Goal: Information Seeking & Learning: Find contact information

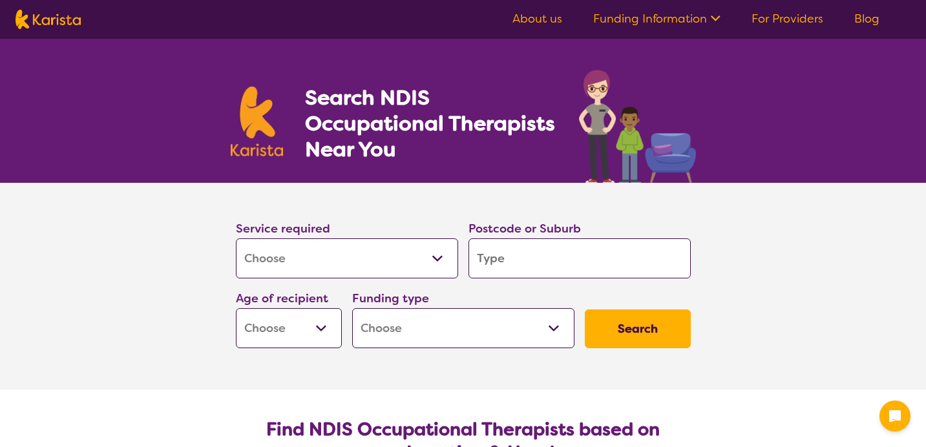
select select "[MEDICAL_DATA]"
click at [517, 270] on input "search" at bounding box center [580, 258] width 222 height 40
type input "c"
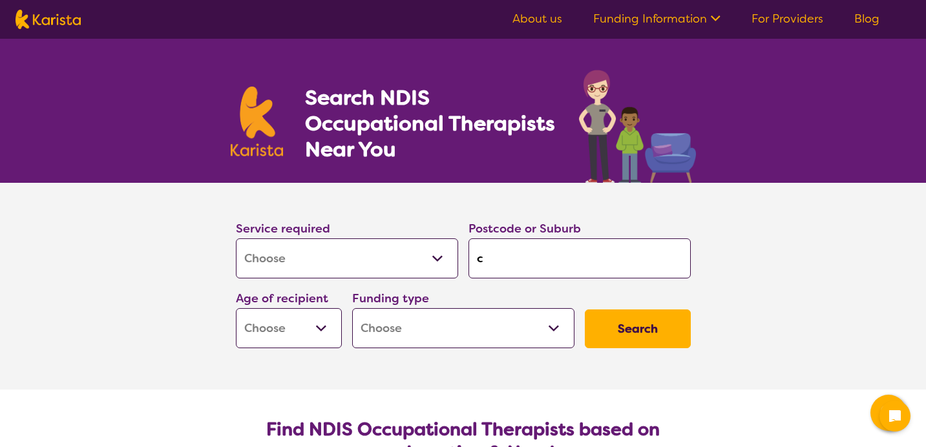
type input "ca"
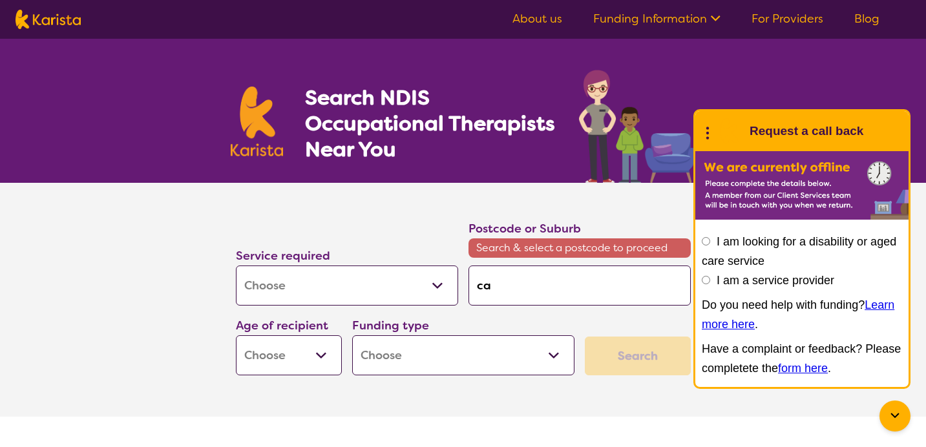
type input "cam"
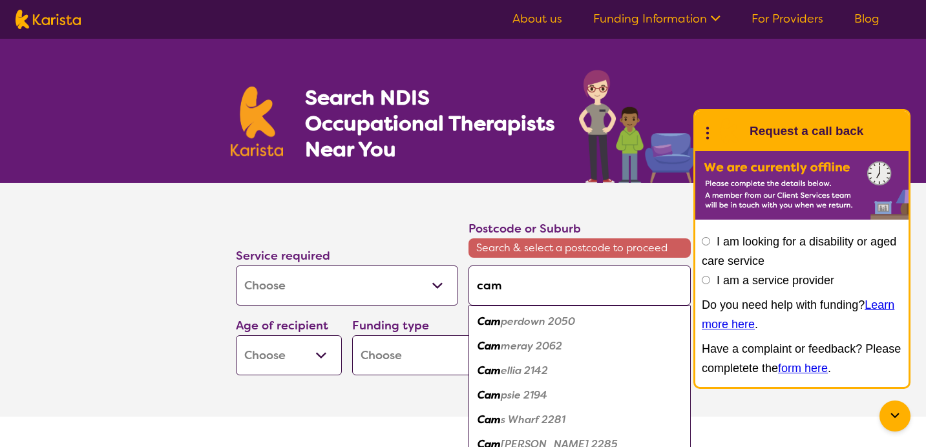
type input "camb"
type input "cambe"
type input "cambel"
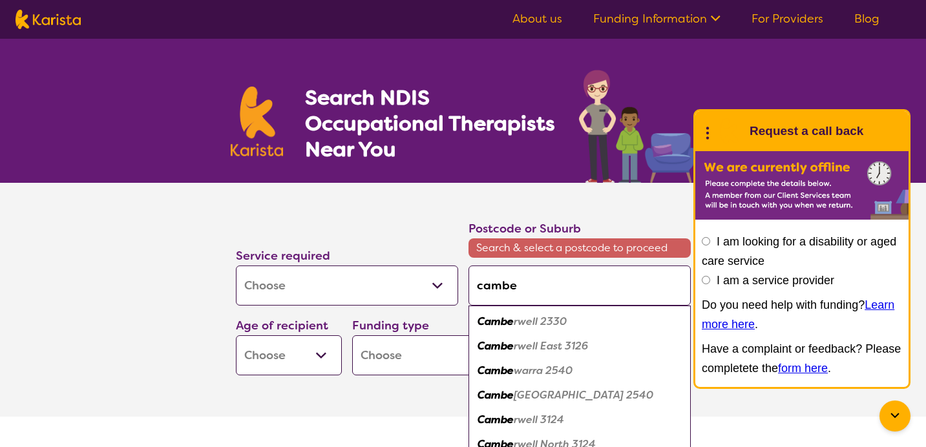
type input "cambel"
type input "[PERSON_NAME]"
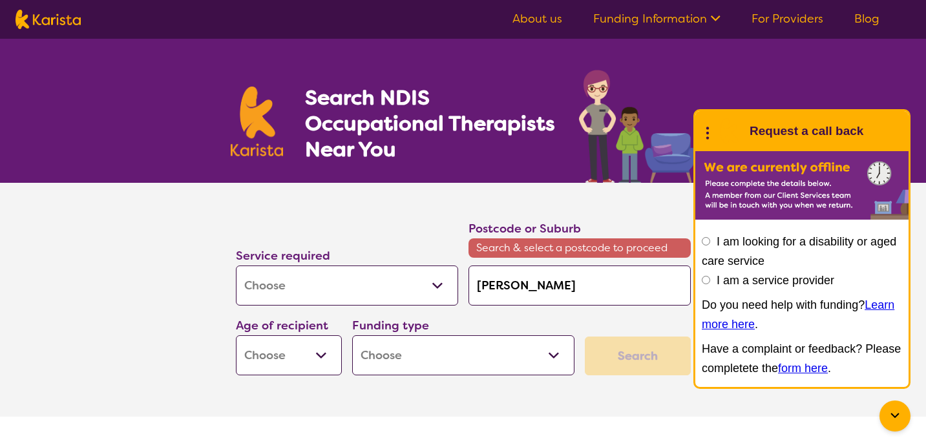
type input "cambel"
type input "[PERSON_NAME]"
type input "cambellt"
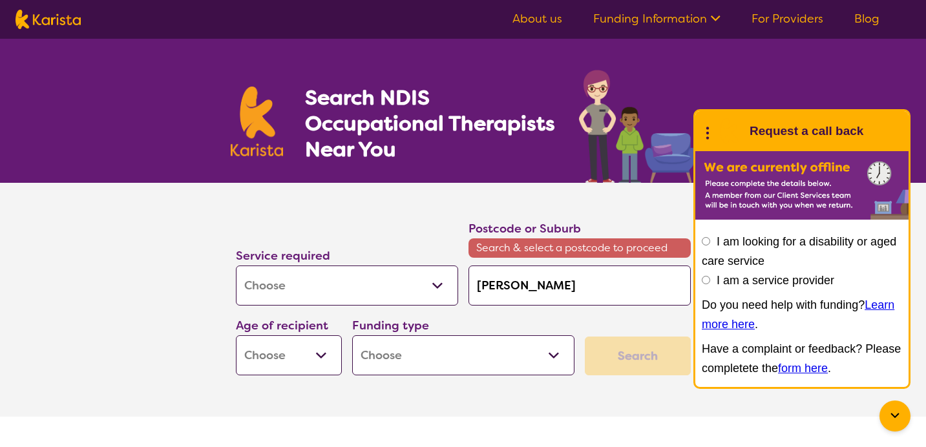
type input "cambellt"
type input "cambellto"
type input "cambellt"
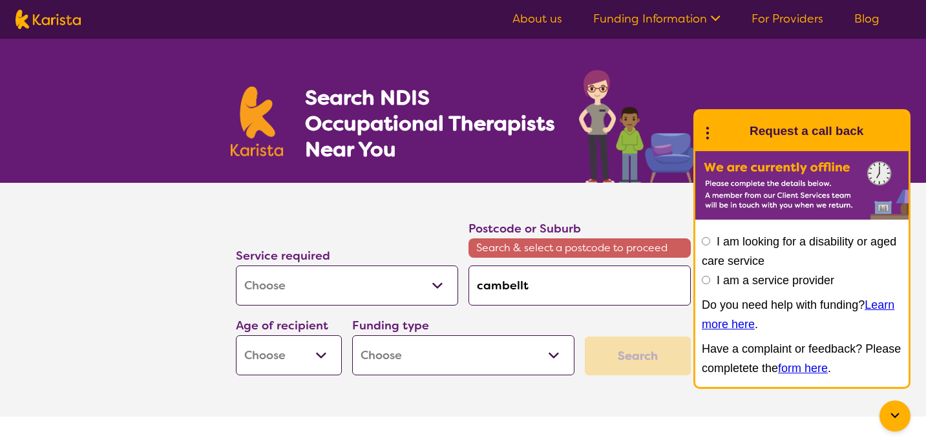
type input "[PERSON_NAME]"
type input "cambel"
type input "cambe"
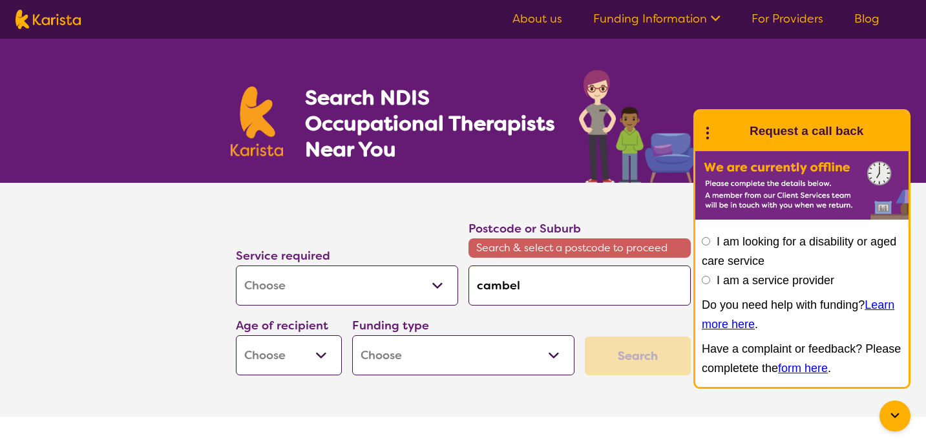
type input "cambe"
type input "camb"
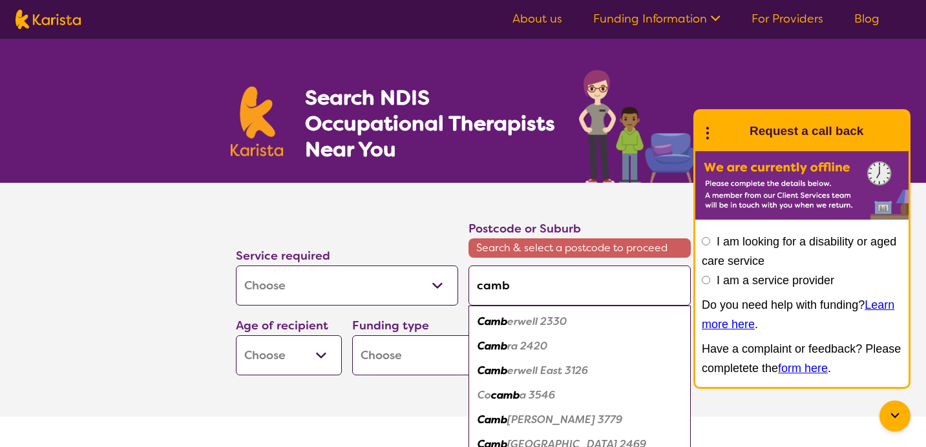
type input "cam"
type input "camp"
type input "campb"
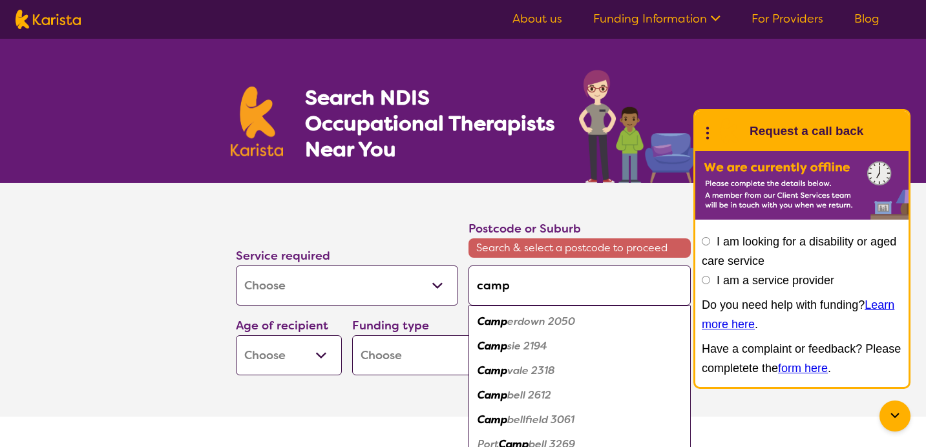
type input "campb"
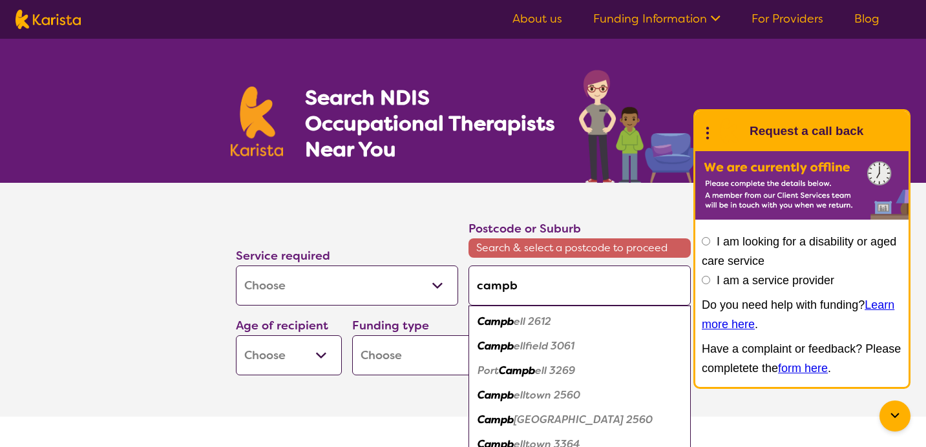
click at [527, 397] on em "elltown 2560" at bounding box center [547, 395] width 67 height 14
type input "2560"
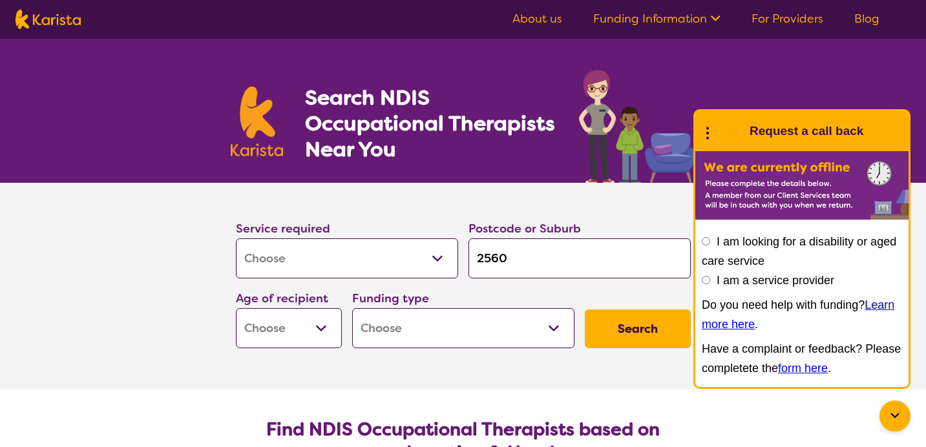
click at [652, 332] on button "Search" at bounding box center [638, 329] width 106 height 39
click at [321, 328] on select "Early Childhood - 0 to 9 Child - 10 to 11 Adolescent - 12 to 17 Adult - 18 to 6…" at bounding box center [289, 328] width 106 height 40
select select "EC"
click at [236, 308] on select "Early Childhood - 0 to 9 Child - 10 to 11 Adolescent - 12 to 17 Adult - 18 to 6…" at bounding box center [289, 328] width 106 height 40
select select "EC"
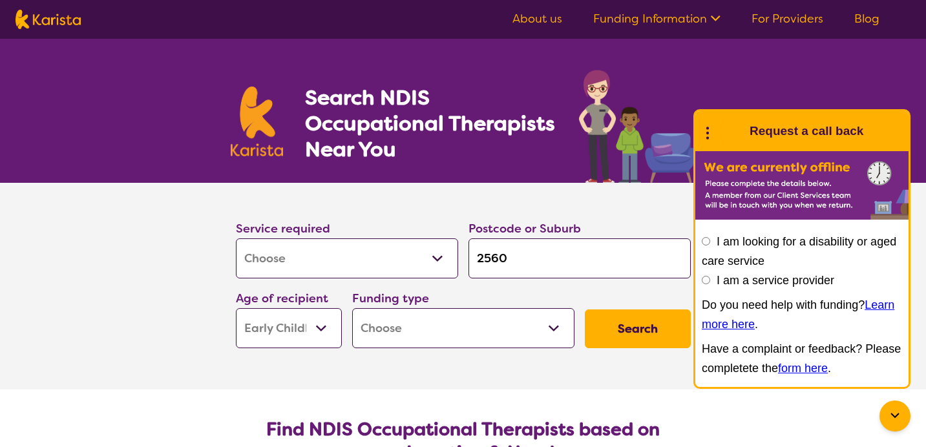
click at [624, 337] on button "Search" at bounding box center [638, 329] width 106 height 39
click at [548, 333] on select "Home Care Package (HCP) National Disability Insurance Scheme (NDIS) I don't know" at bounding box center [463, 328] width 222 height 40
select select "i-don-t-know"
click at [352, 308] on select "Home Care Package (HCP) National Disability Insurance Scheme (NDIS) I don't know" at bounding box center [463, 328] width 222 height 40
select select "i-don-t-know"
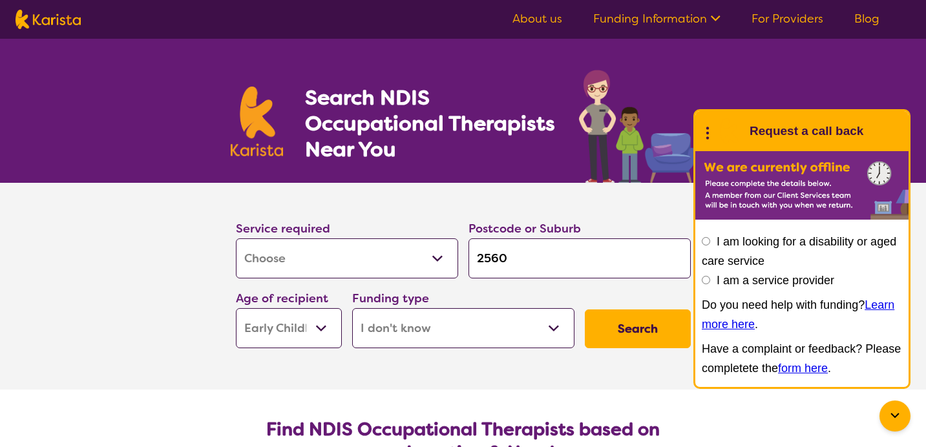
click at [632, 322] on button "Search" at bounding box center [638, 329] width 106 height 39
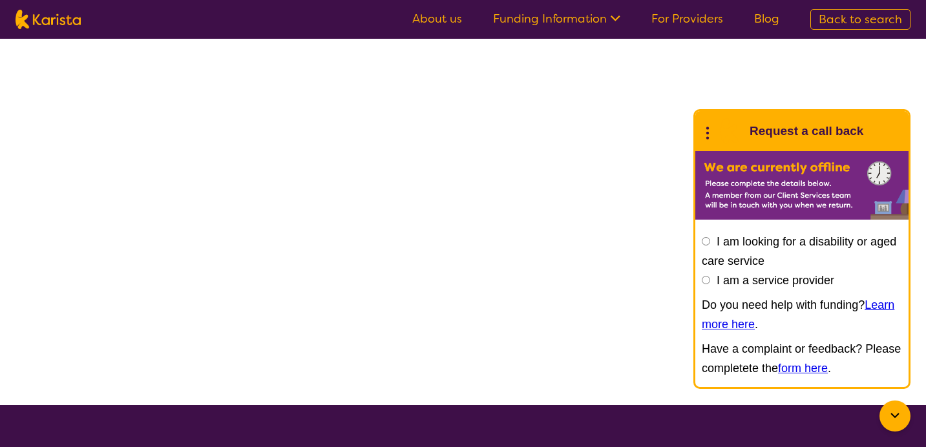
select select "[MEDICAL_DATA]"
select select "EC"
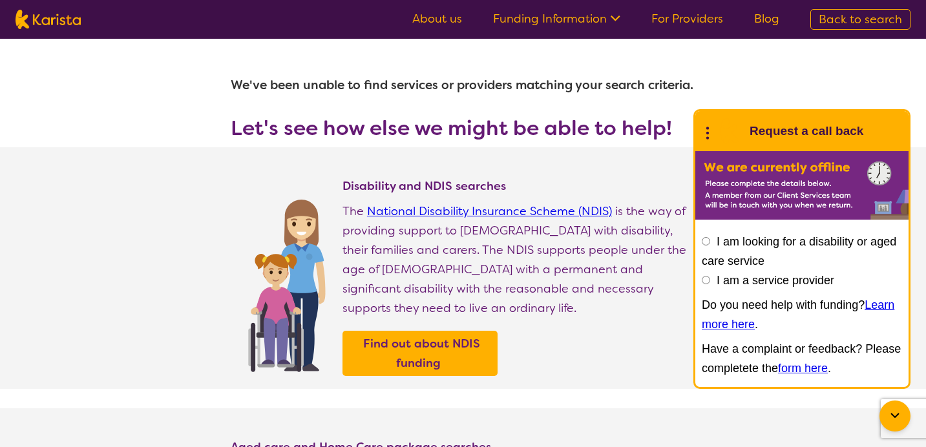
select select "[MEDICAL_DATA]"
select select "EC"
select select "i-don-t-know"
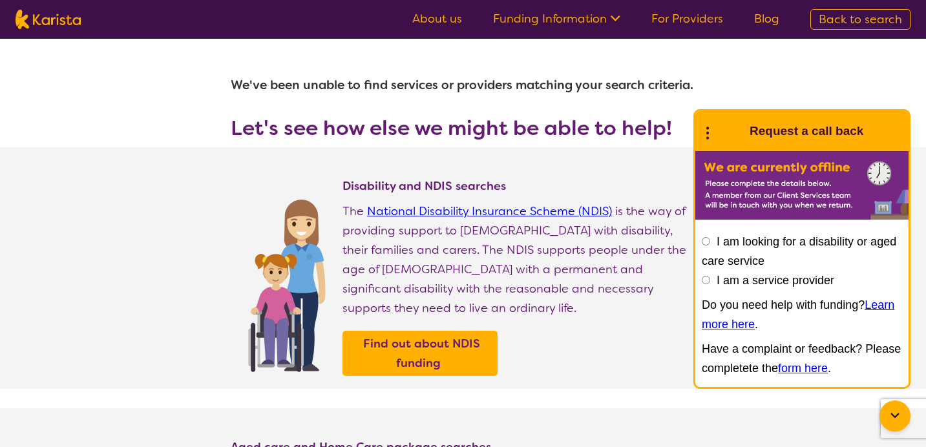
select select "[MEDICAL_DATA]"
select select "EC"
select select "i-don-t-know"
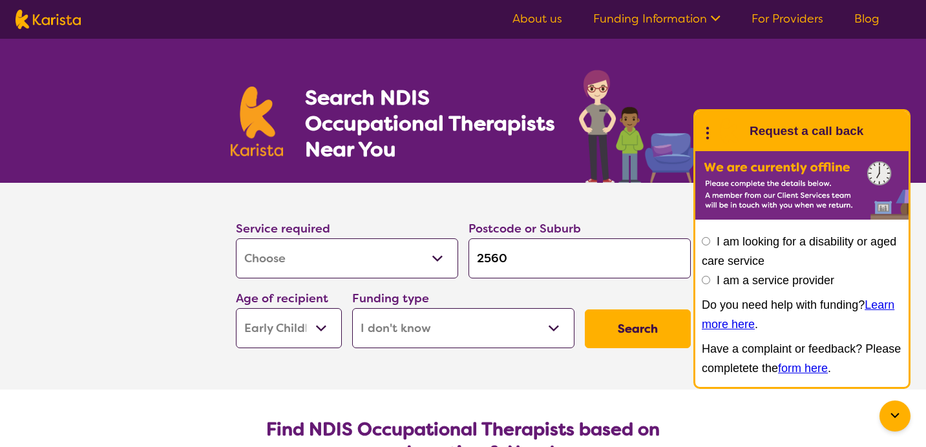
click at [321, 335] on select "Early Childhood - 0 to 9 Child - 10 to 11 Adolescent - 12 to 17 Adult - 18 to 6…" at bounding box center [289, 328] width 106 height 40
select select
click at [236, 308] on select "Early Childhood - 0 to 9 Child - 10 to 11 Adolescent - 12 to 17 Adult - 18 to 6…" at bounding box center [289, 328] width 106 height 40
select select
